Goal: Task Accomplishment & Management: Use online tool/utility

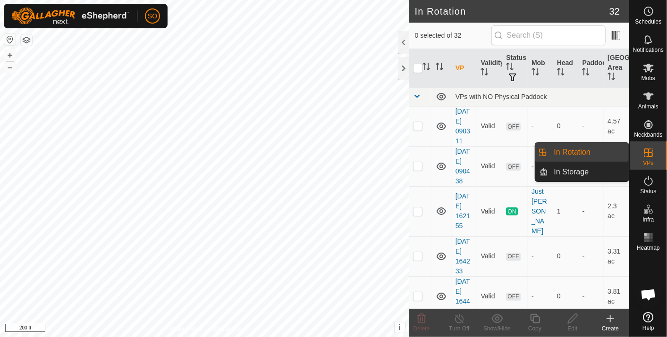
click at [593, 148] on link "In Rotation" at bounding box center [588, 152] width 81 height 19
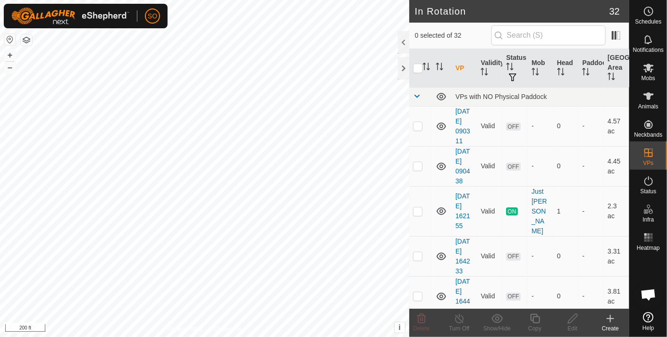
click at [612, 317] on icon at bounding box center [609, 318] width 11 height 11
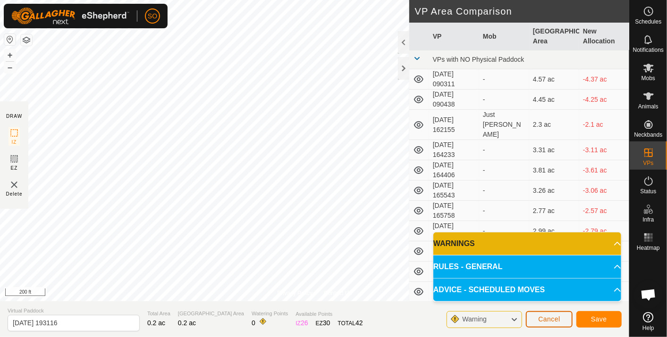
click at [544, 316] on span "Cancel" at bounding box center [549, 320] width 22 height 8
